Goal: Task Accomplishment & Management: Manage account settings

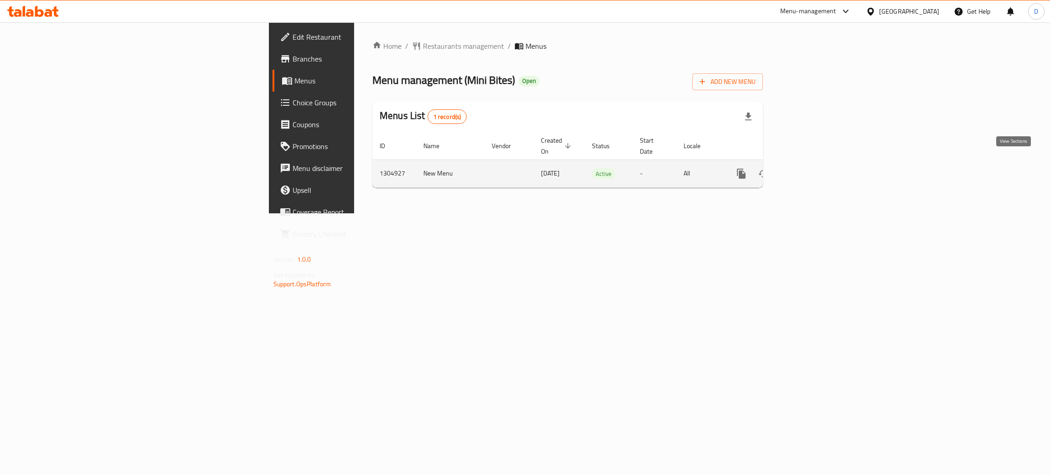
click at [811, 169] on icon "enhanced table" at bounding box center [807, 173] width 8 height 8
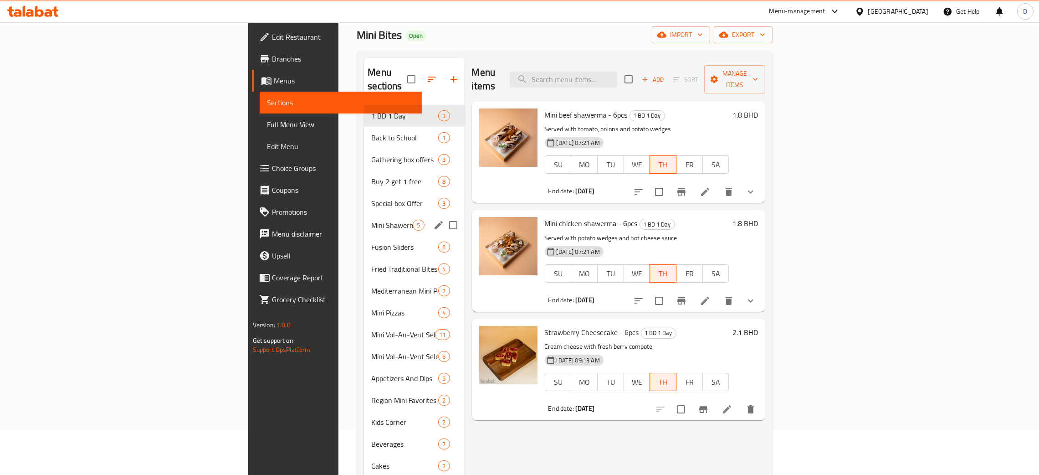
scroll to position [68, 0]
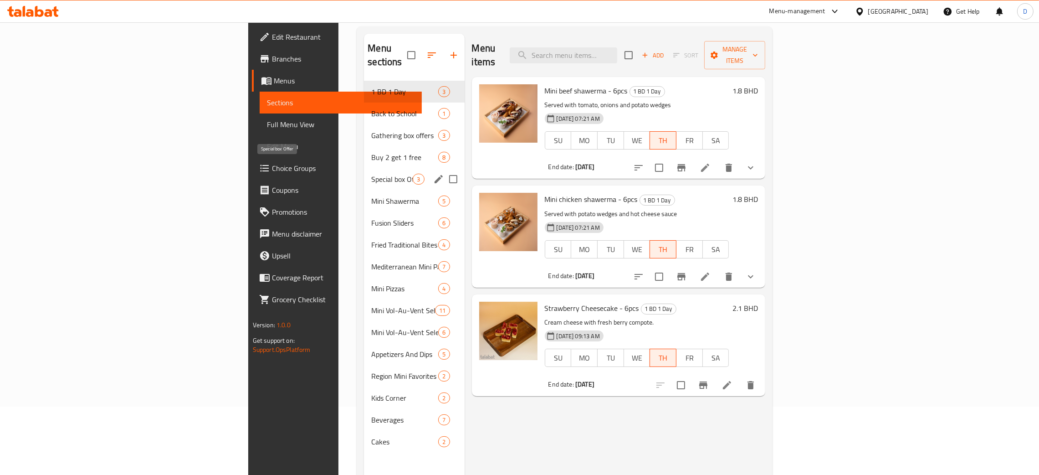
click at [371, 174] on span "Special box Offer" at bounding box center [391, 179] width 41 height 11
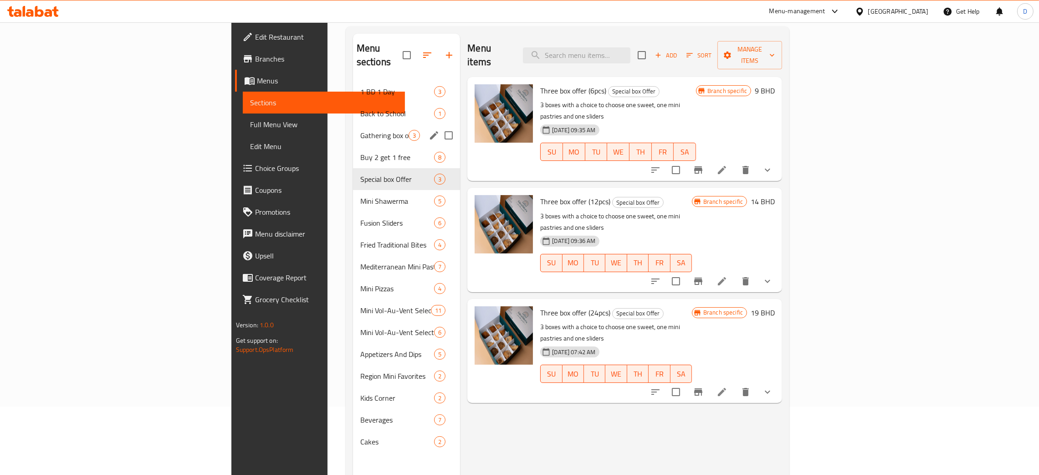
click at [353, 124] on div "Gathering box offers 3" at bounding box center [407, 135] width 108 height 22
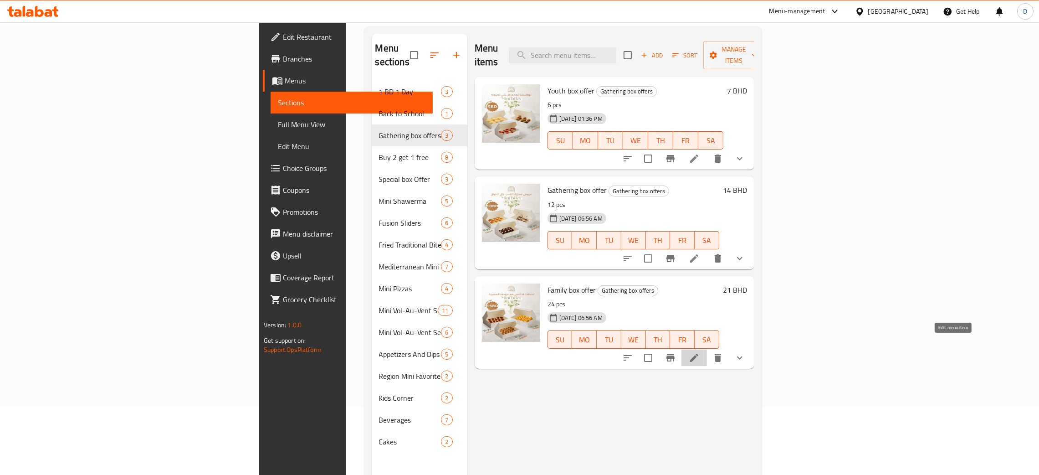
click at [700, 352] on icon at bounding box center [694, 357] width 11 height 11
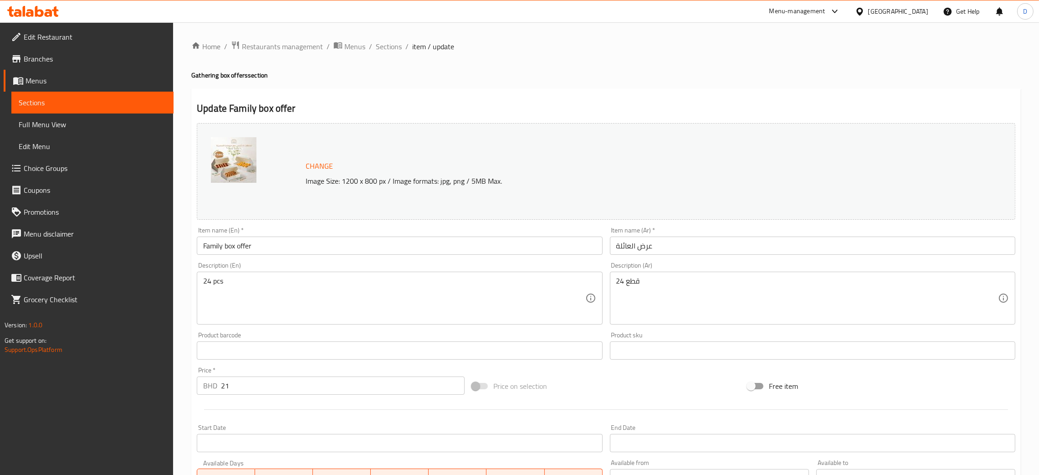
click at [43, 64] on span "Branches" at bounding box center [95, 58] width 143 height 11
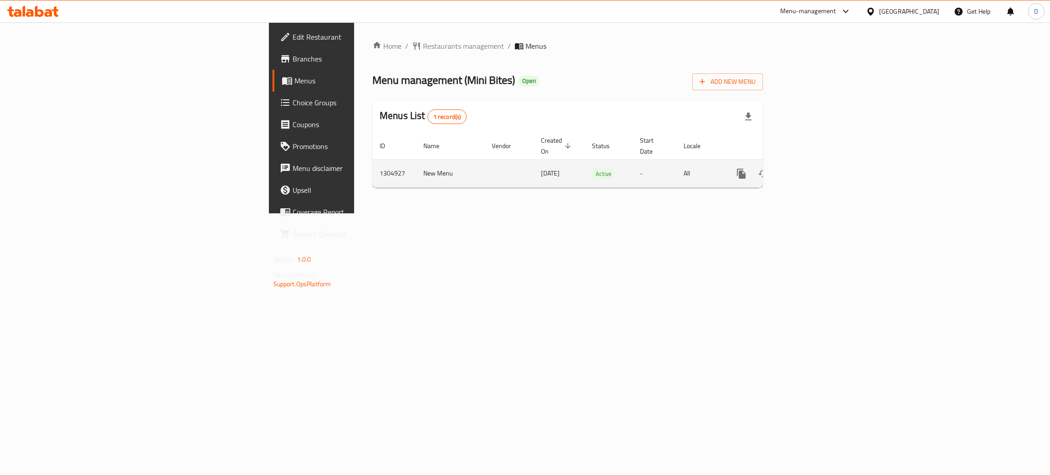
click at [818, 163] on link "enhanced table" at bounding box center [807, 174] width 22 height 22
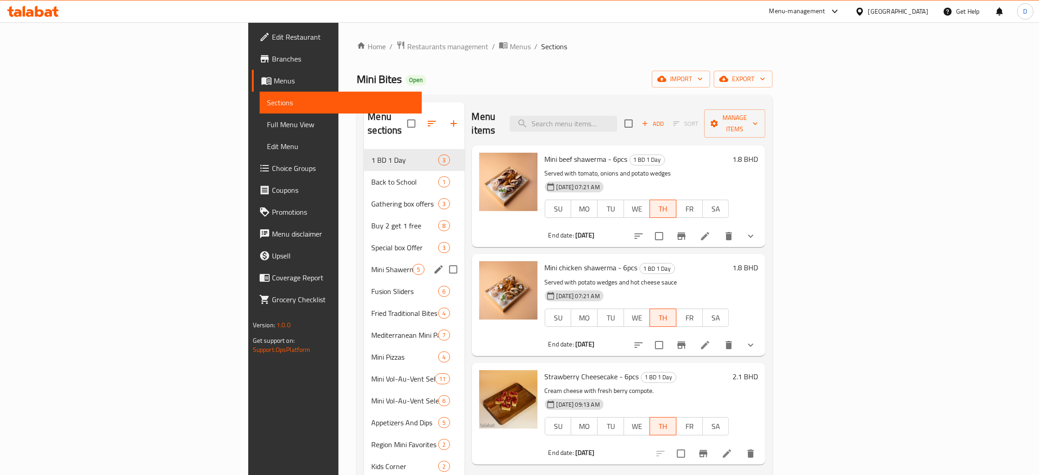
click at [364, 258] on div "Mini Shawerma 5" at bounding box center [414, 269] width 100 height 22
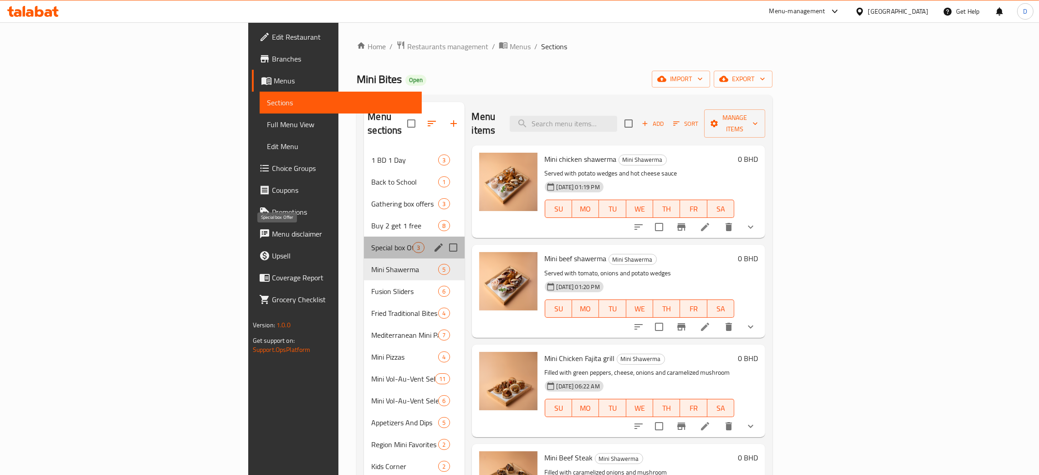
click at [371, 242] on span "Special box Offer" at bounding box center [391, 247] width 41 height 11
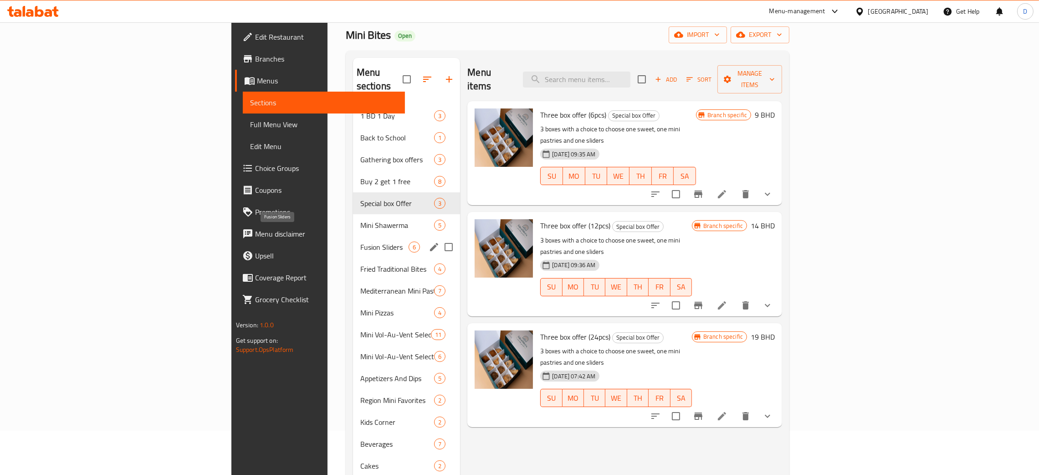
scroll to position [68, 0]
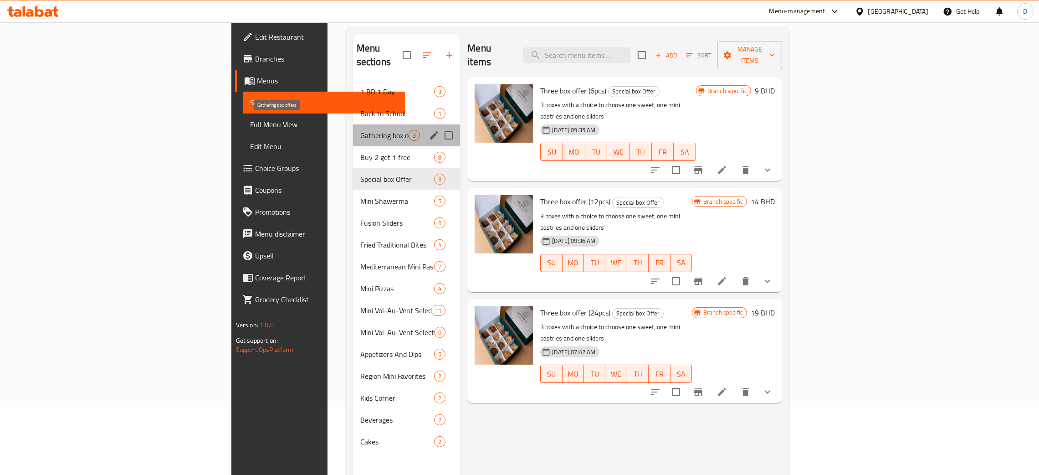
click at [360, 130] on span "Gathering box offers" at bounding box center [384, 135] width 48 height 11
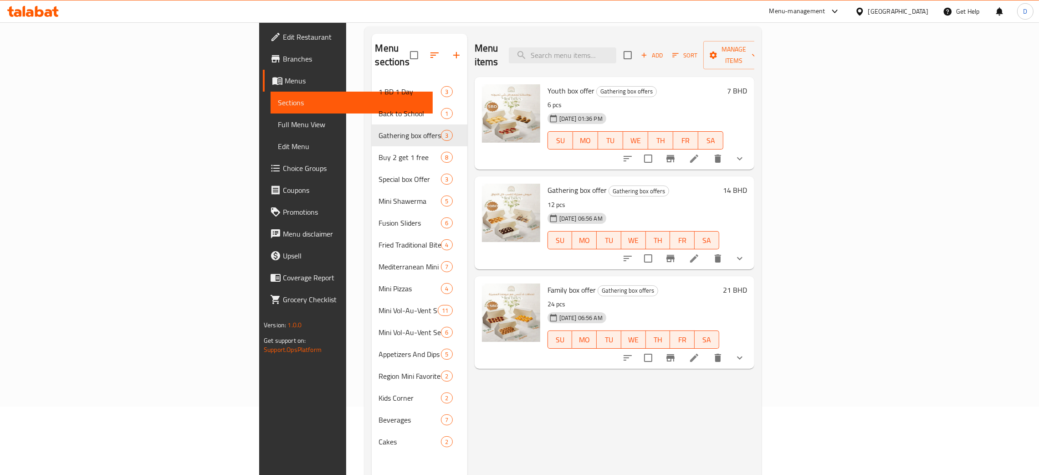
click at [700, 253] on icon at bounding box center [694, 258] width 11 height 11
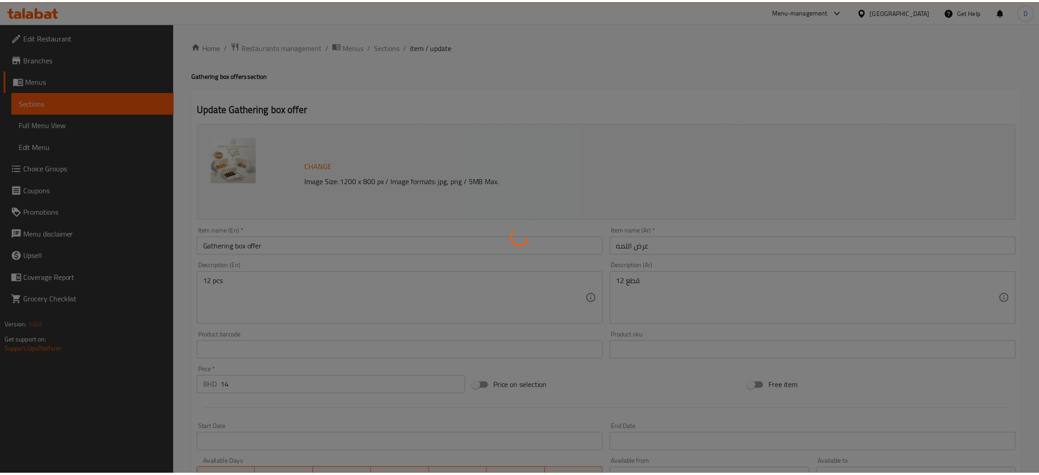
scroll to position [205, 0]
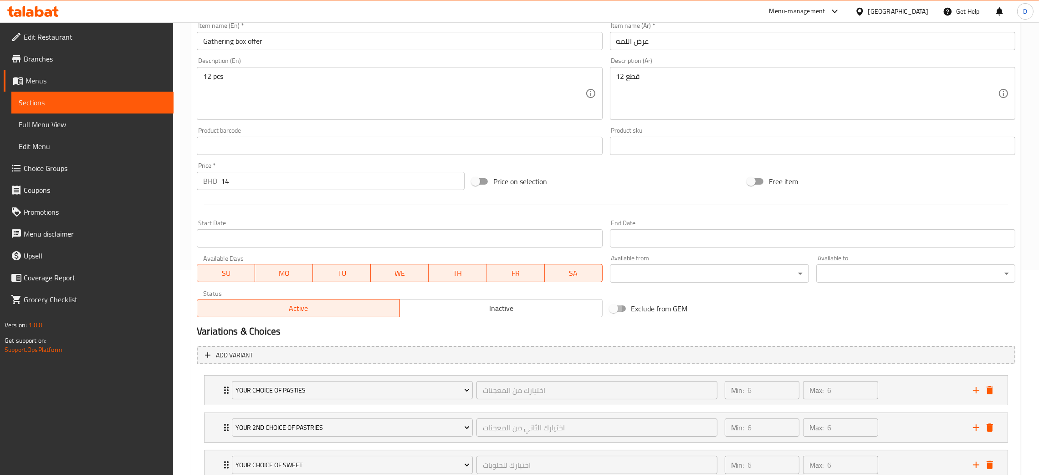
drag, startPoint x: 629, startPoint y: 307, endPoint x: 616, endPoint y: 314, distance: 15.1
click at [627, 307] on input "Exclude from GEM" at bounding box center [614, 308] width 52 height 17
checkbox input "true"
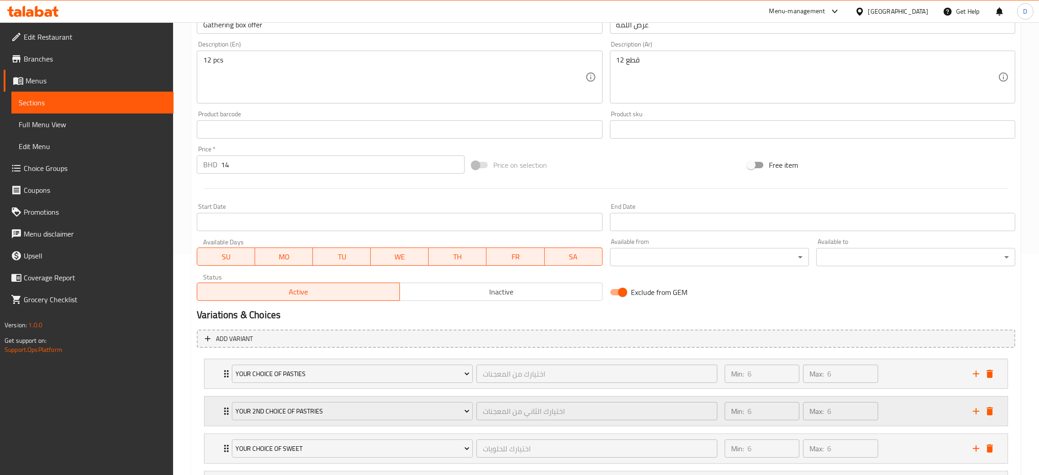
scroll to position [385, 0]
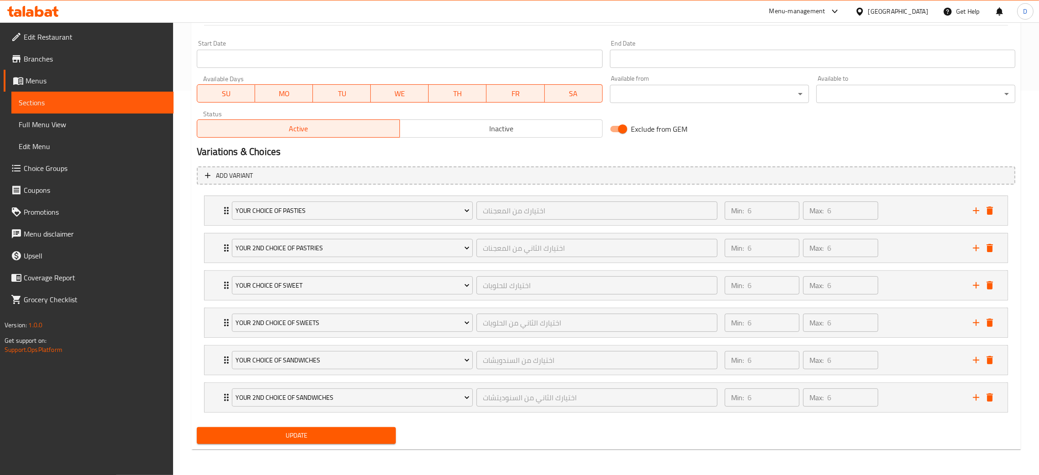
click at [274, 436] on span "Update" at bounding box center [296, 435] width 185 height 11
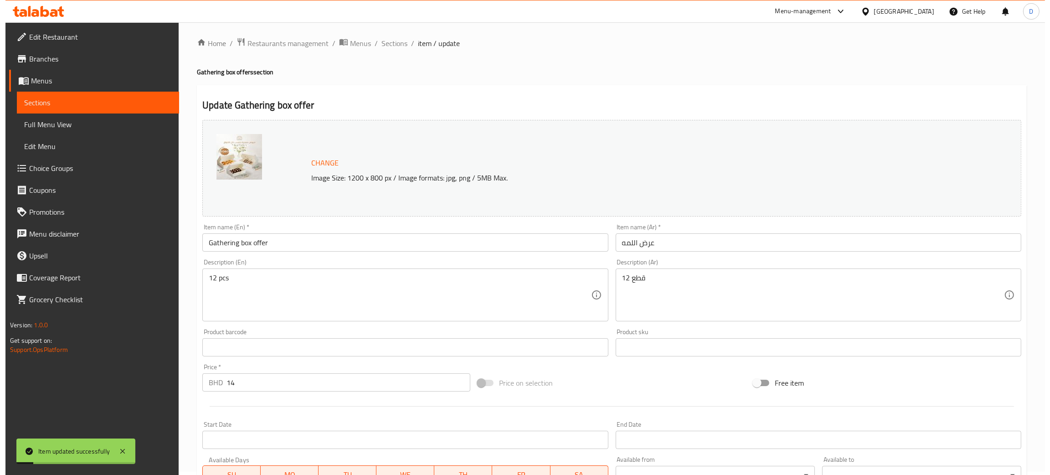
scroll to position [0, 0]
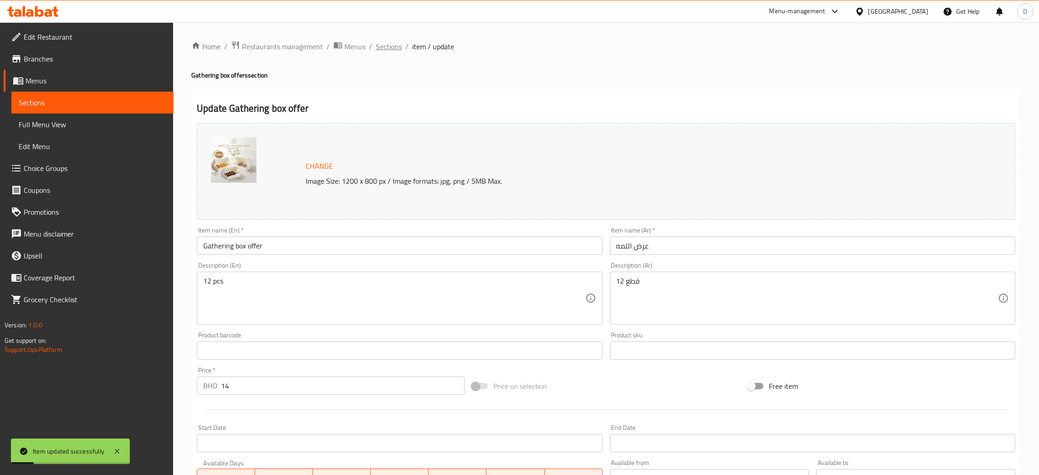
click at [390, 50] on span "Sections" at bounding box center [389, 46] width 26 height 11
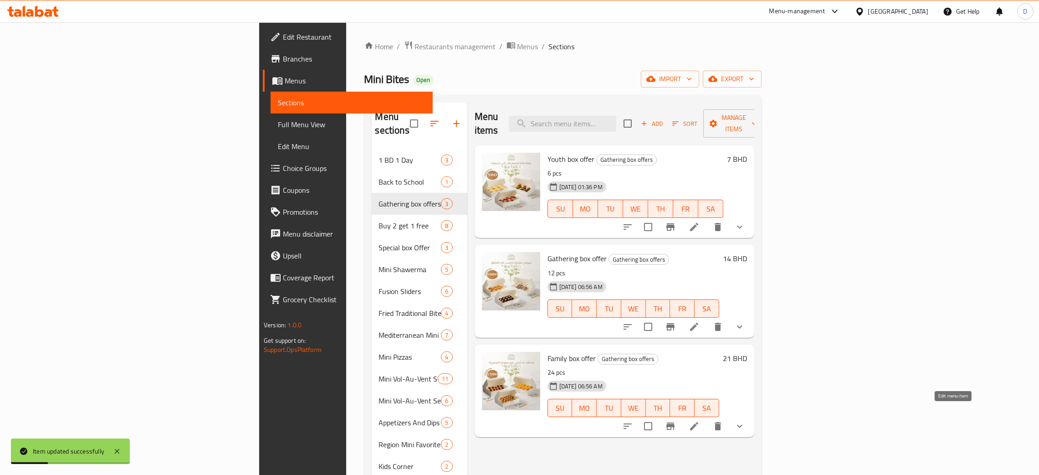
click at [698, 422] on icon at bounding box center [694, 426] width 8 height 8
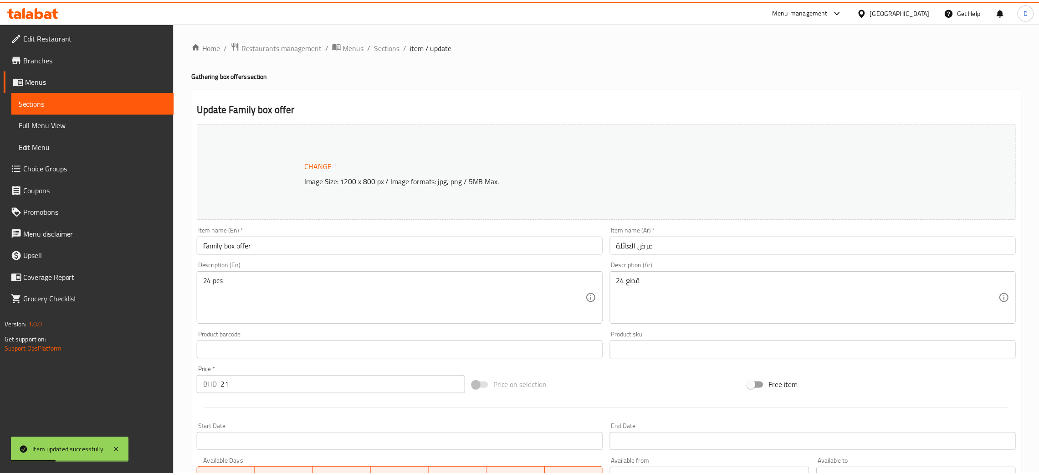
scroll to position [410, 0]
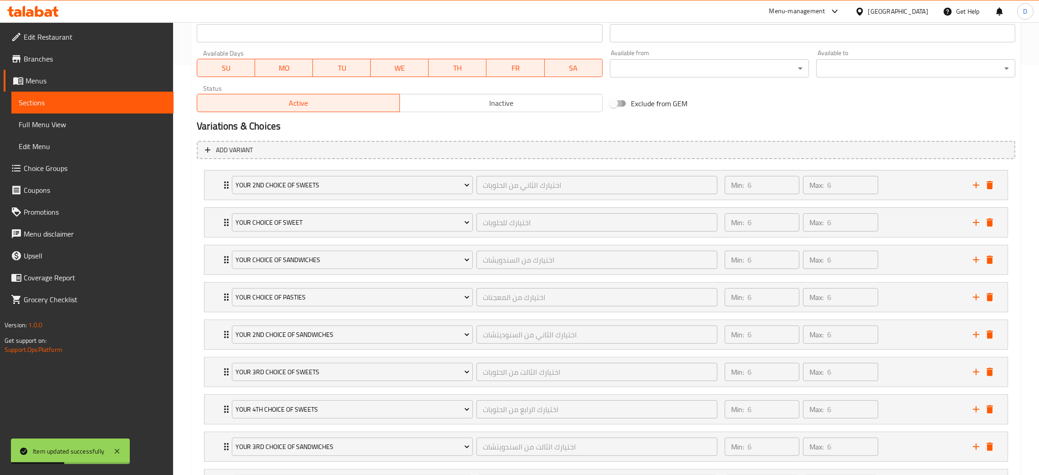
click at [617, 108] on input "Exclude from GEM" at bounding box center [614, 103] width 52 height 17
checkbox input "true"
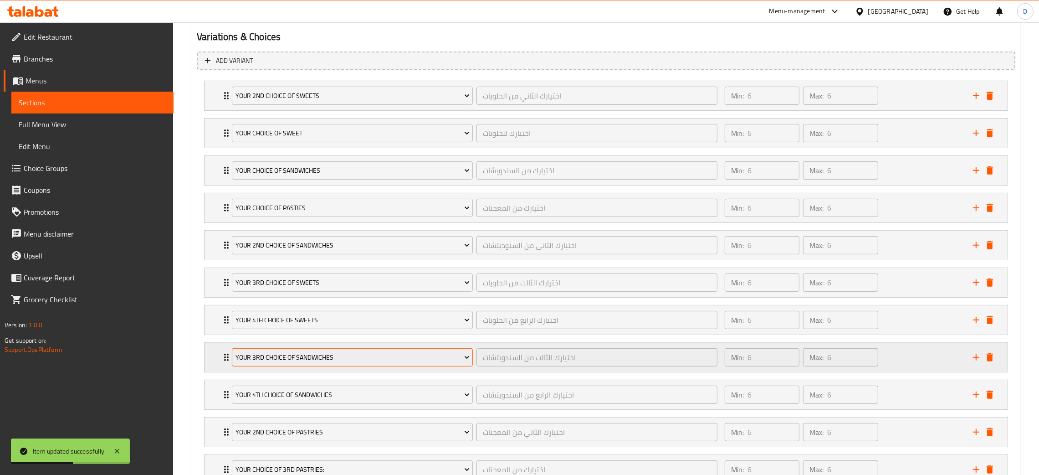
scroll to position [610, 0]
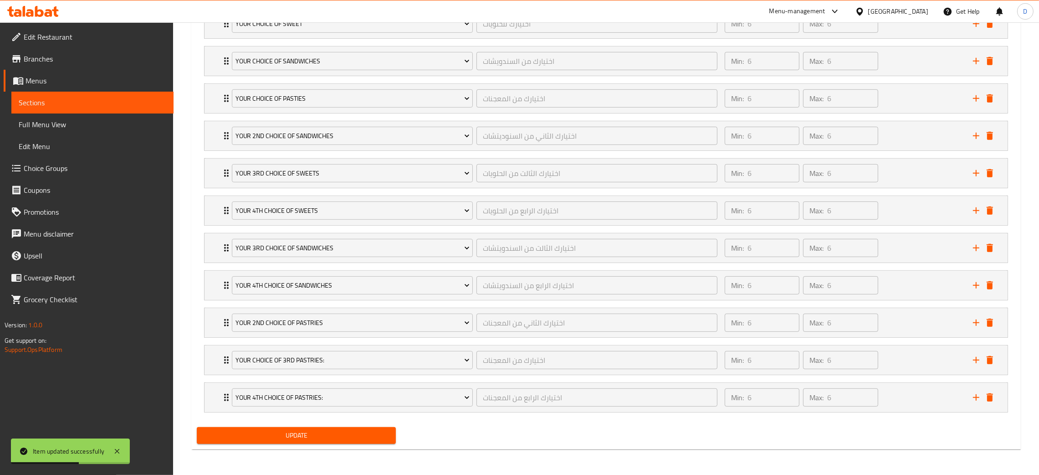
click at [348, 430] on span "Update" at bounding box center [296, 435] width 185 height 11
click at [359, 433] on span "Update" at bounding box center [296, 435] width 185 height 11
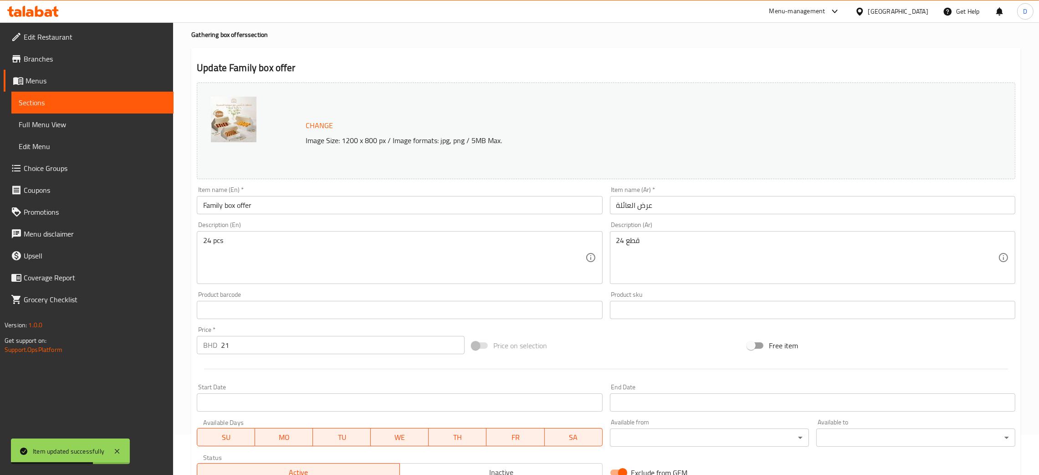
scroll to position [0, 0]
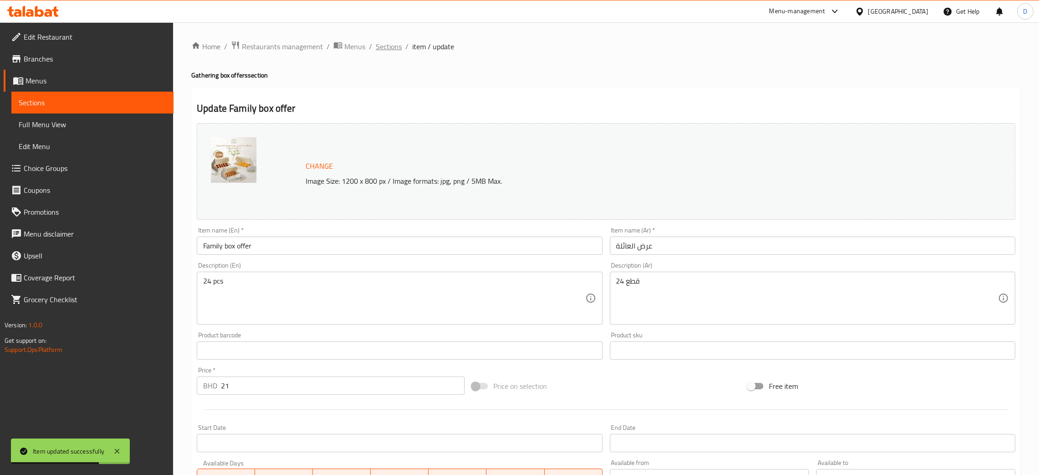
click at [395, 46] on span "Sections" at bounding box center [389, 46] width 26 height 11
